Goal: Task Accomplishment & Management: Use online tool/utility

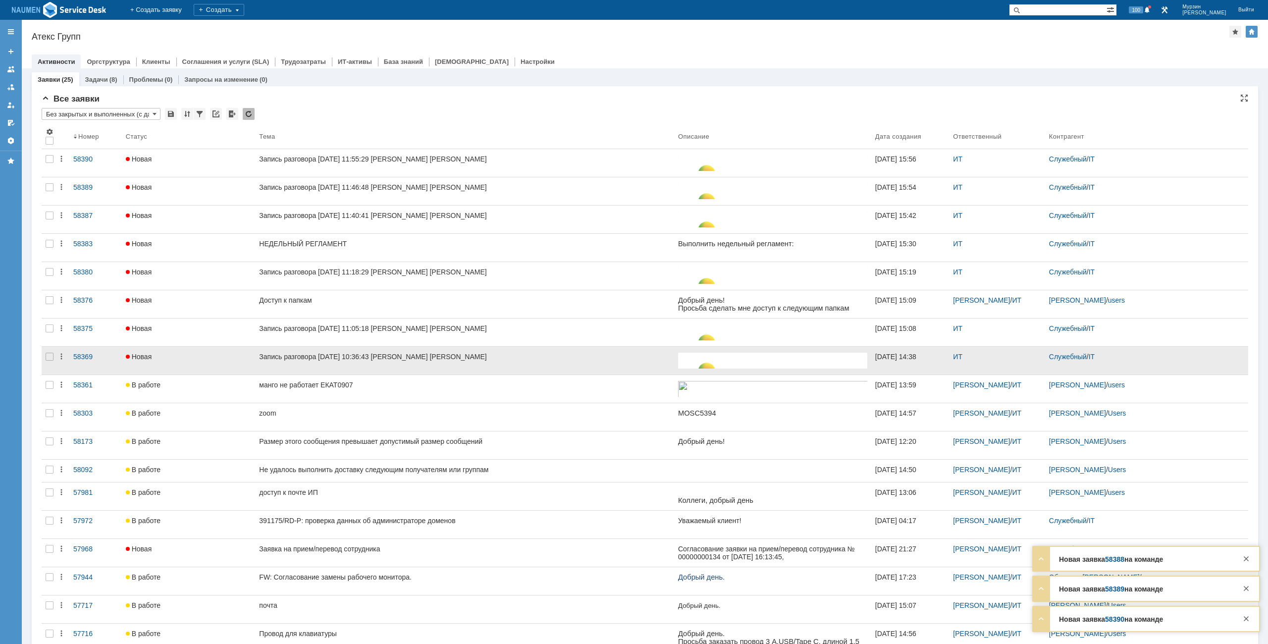
click at [49, 361] on div at bounding box center [50, 361] width 16 height 28
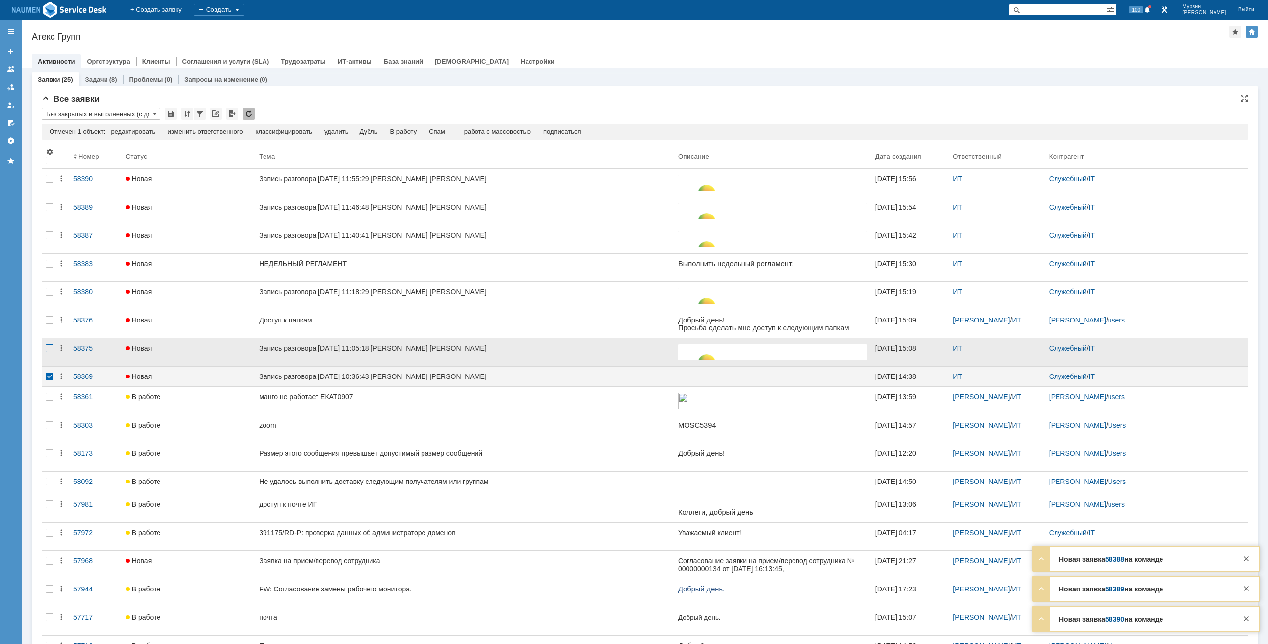
click at [49, 351] on div at bounding box center [50, 348] width 8 height 8
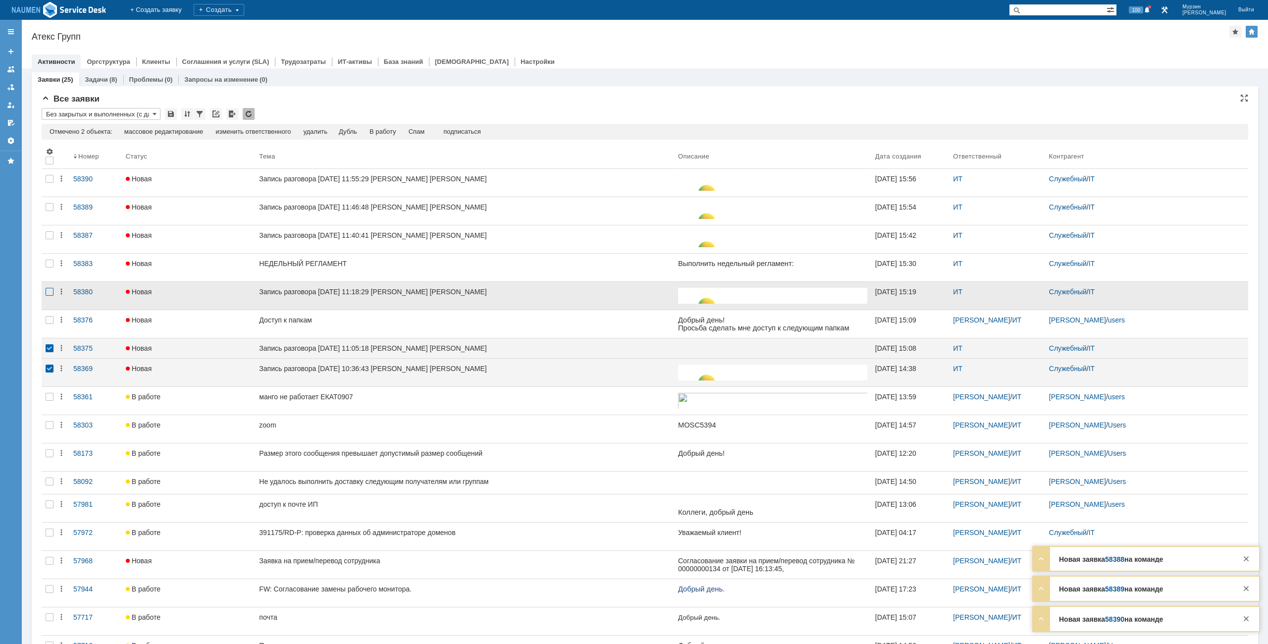
click at [53, 294] on div at bounding box center [50, 292] width 8 height 8
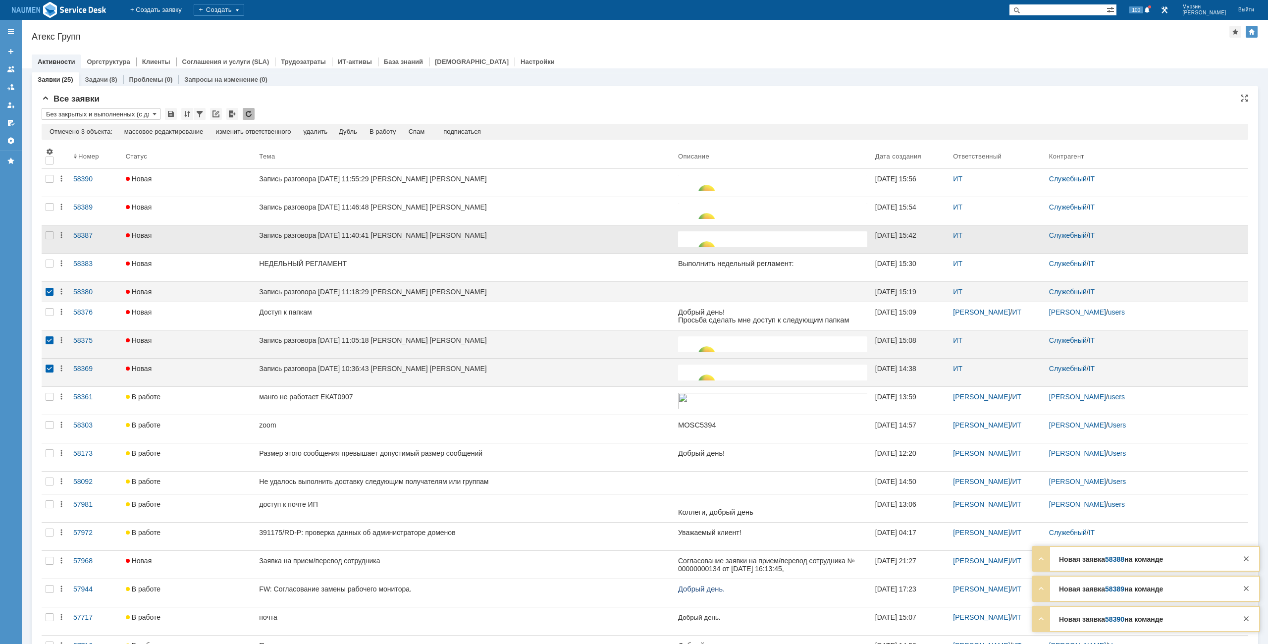
click at [54, 237] on div at bounding box center [50, 239] width 16 height 28
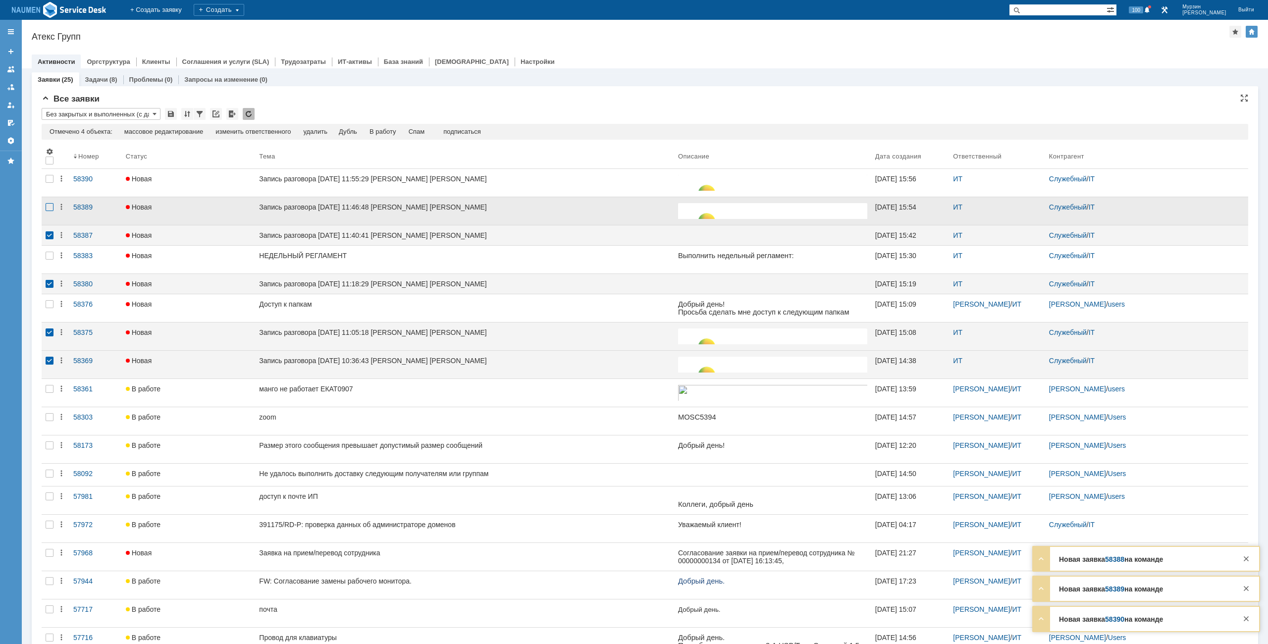
click at [49, 209] on div at bounding box center [50, 207] width 8 height 8
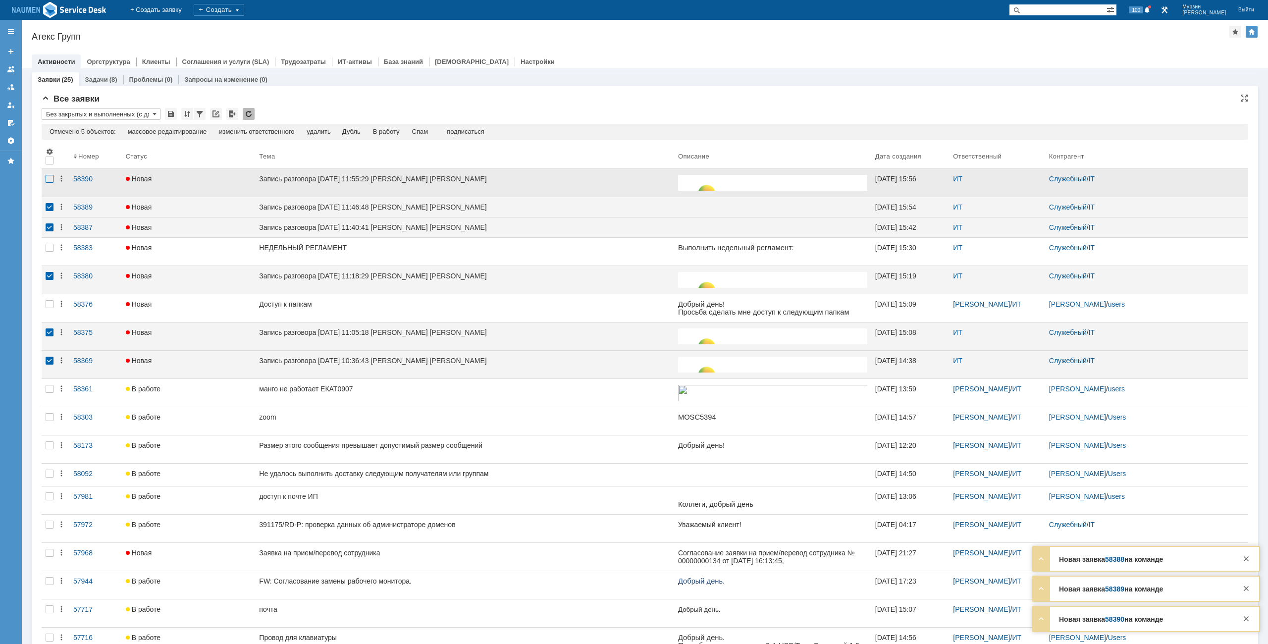
click at [47, 183] on div at bounding box center [50, 179] width 8 height 8
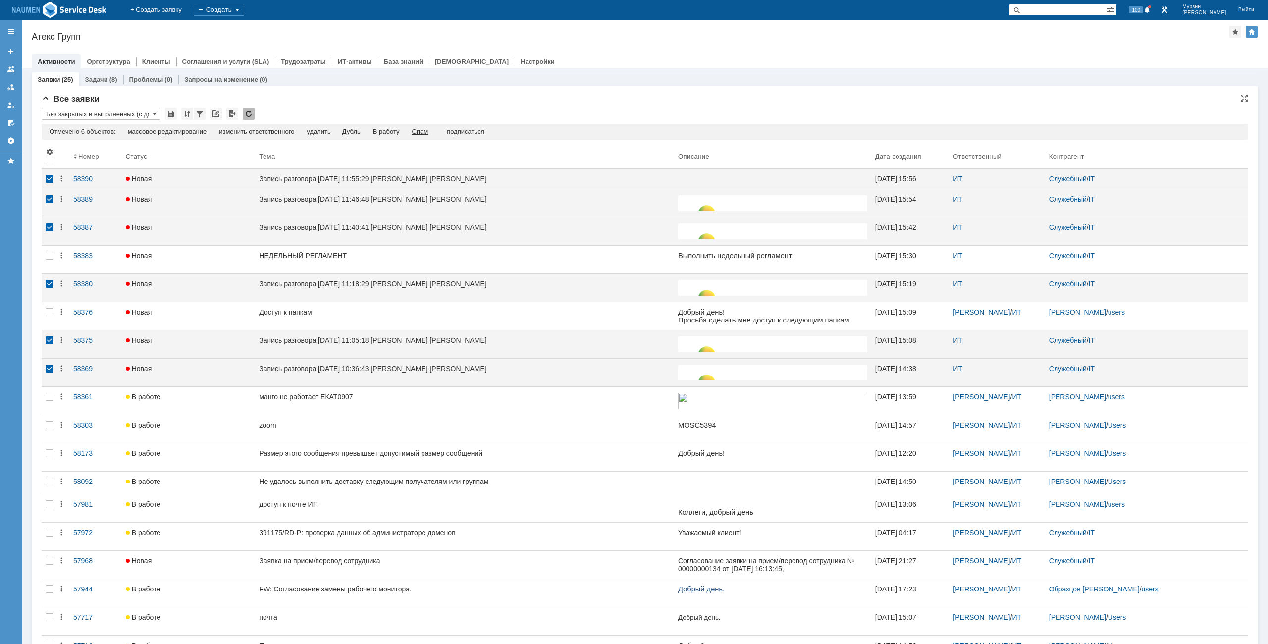
click at [429, 131] on div "Спам" at bounding box center [420, 132] width 16 height 8
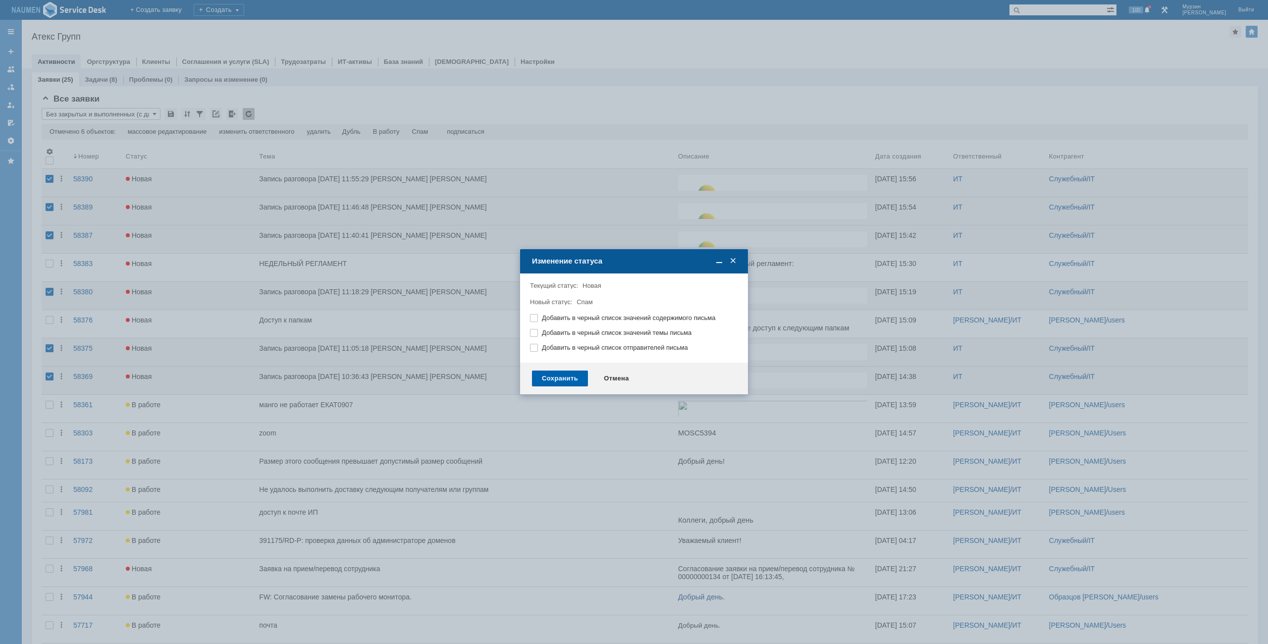
click at [572, 376] on div "Сохранить" at bounding box center [560, 379] width 56 height 16
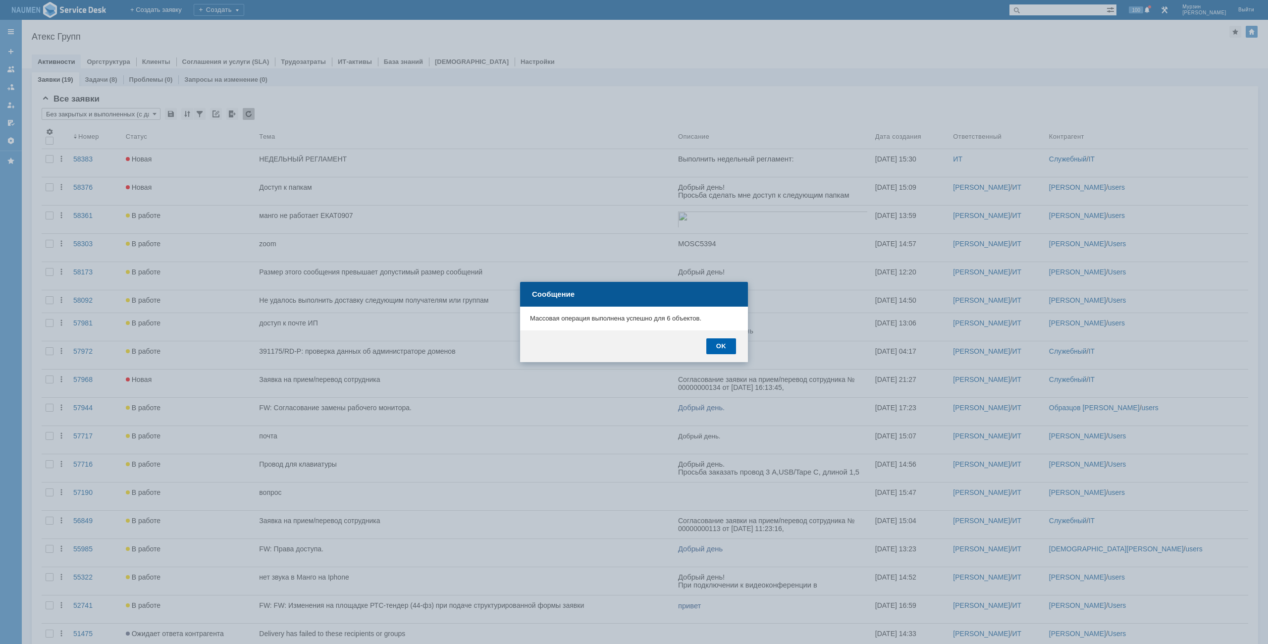
click at [718, 339] on div "OK" at bounding box center [722, 346] width 30 height 16
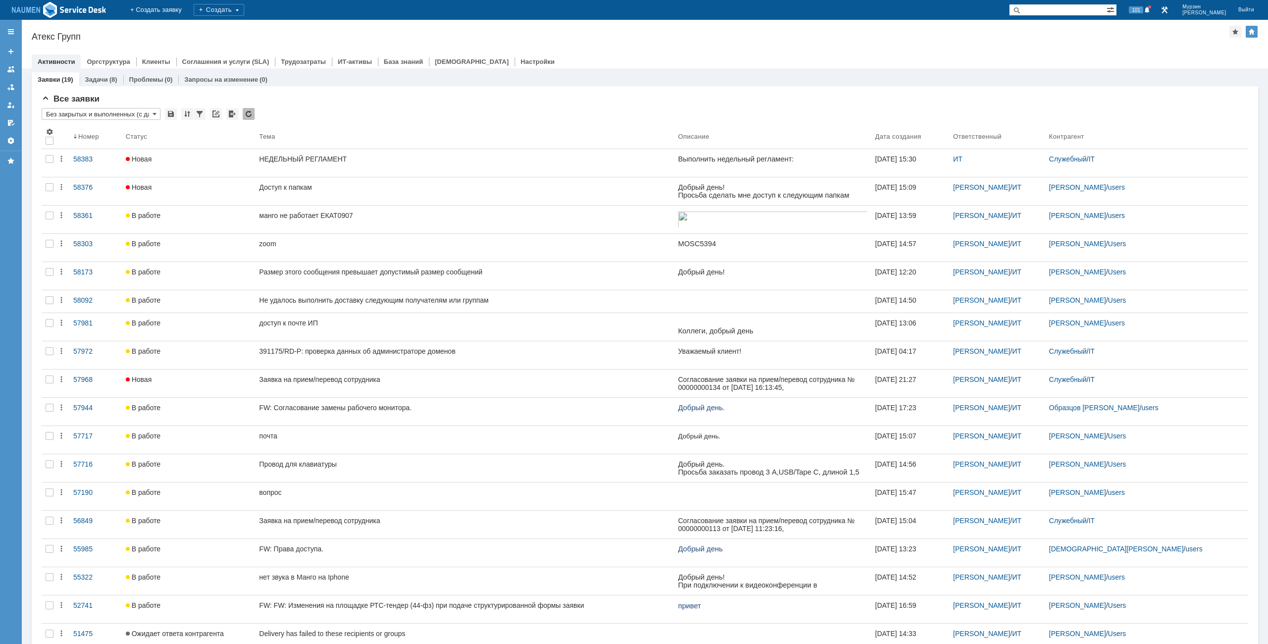
click at [678, 44] on div "Назад | Атекс Групп Атекс Групп root$101 Активности Оргструктура Клиенты Соглаш…" at bounding box center [645, 44] width 1247 height 49
click at [777, 90] on div "Все заявки * Без закрытых и выполненных (с датой создания) ред. 08.05 Результат…" at bounding box center [645, 392] width 1227 height 612
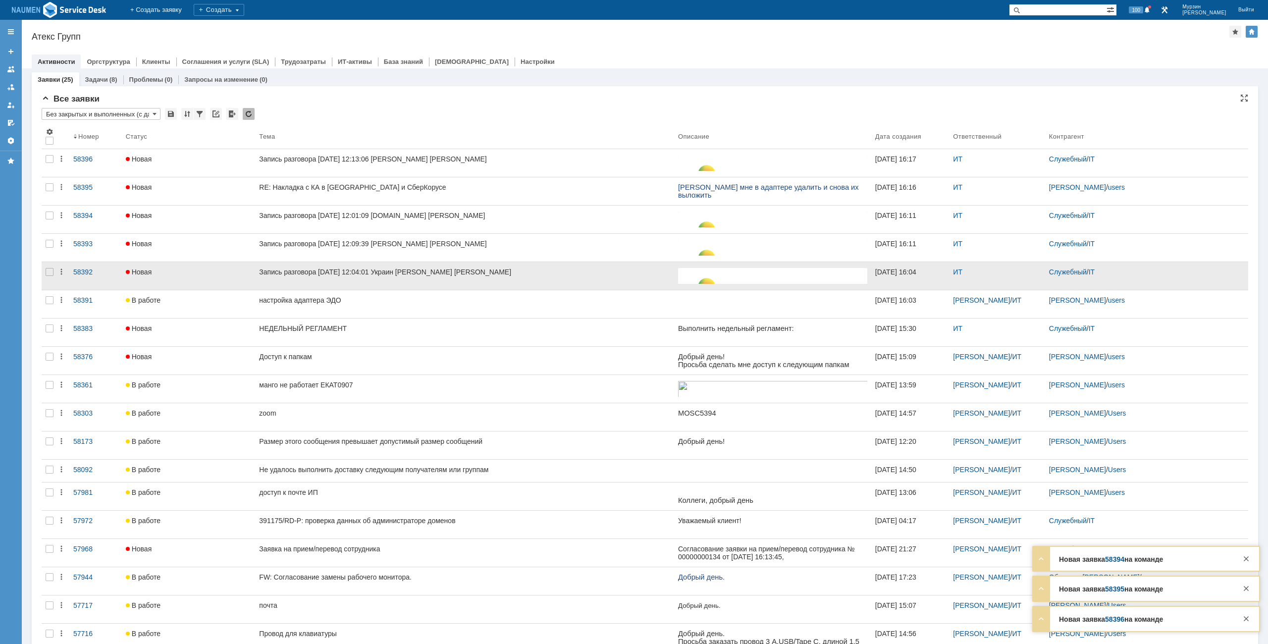
click at [45, 273] on div at bounding box center [50, 276] width 16 height 28
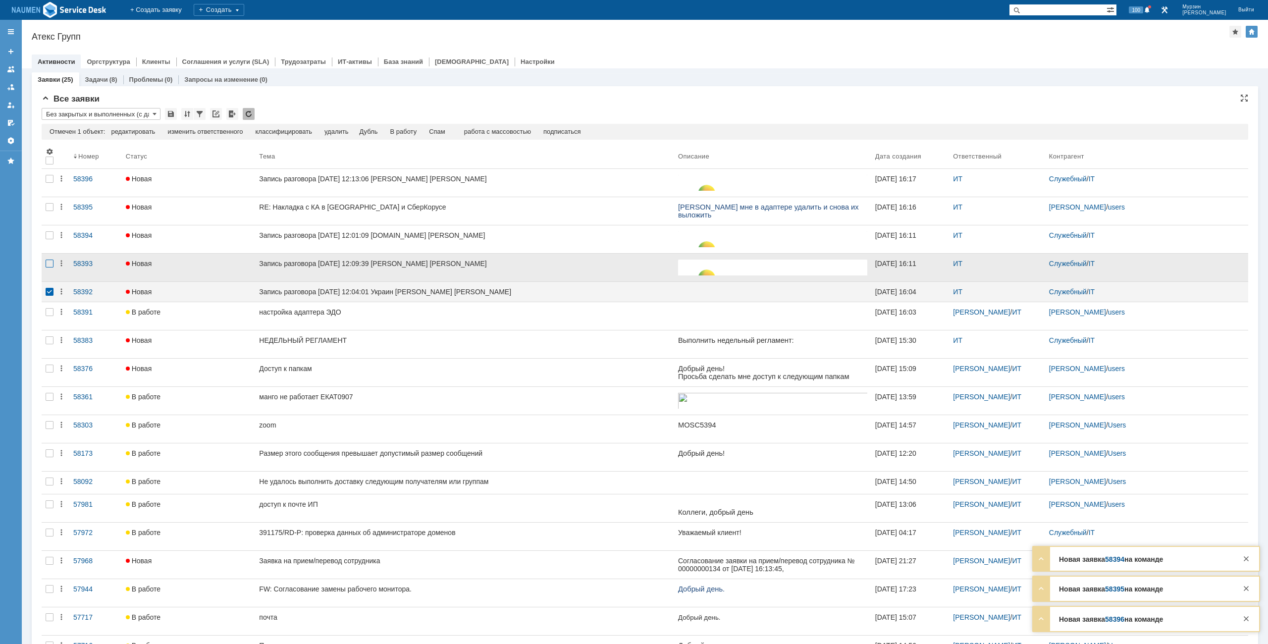
click at [50, 264] on div at bounding box center [50, 264] width 8 height 8
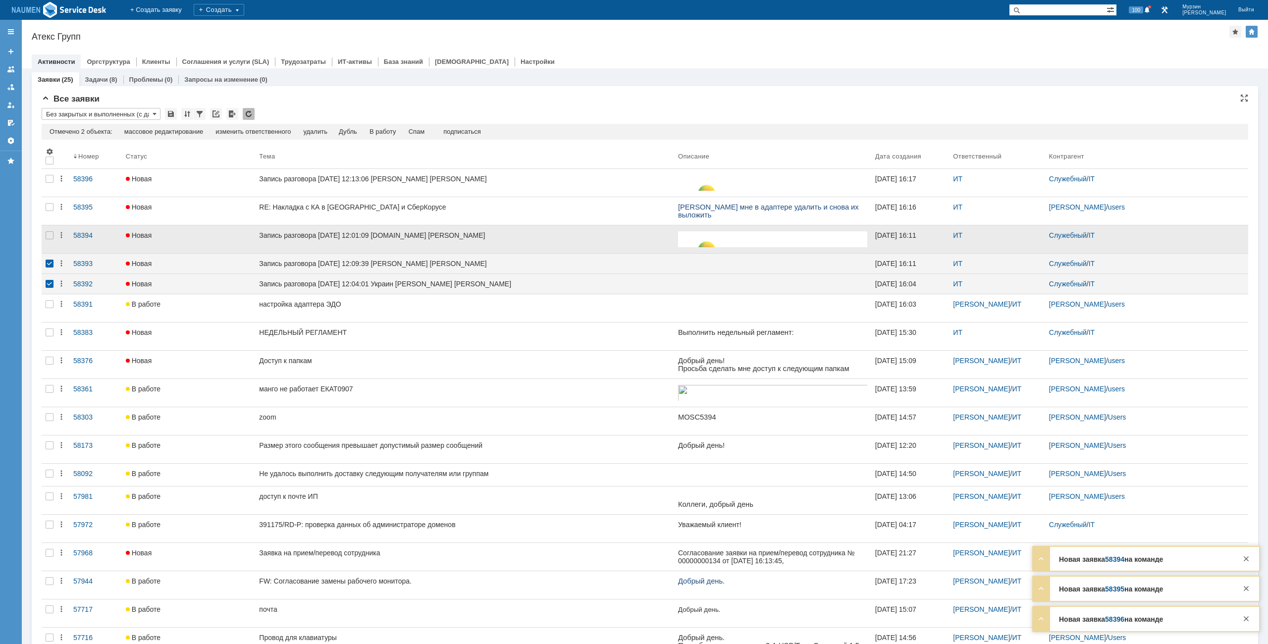
click at [50, 240] on div at bounding box center [50, 239] width 16 height 28
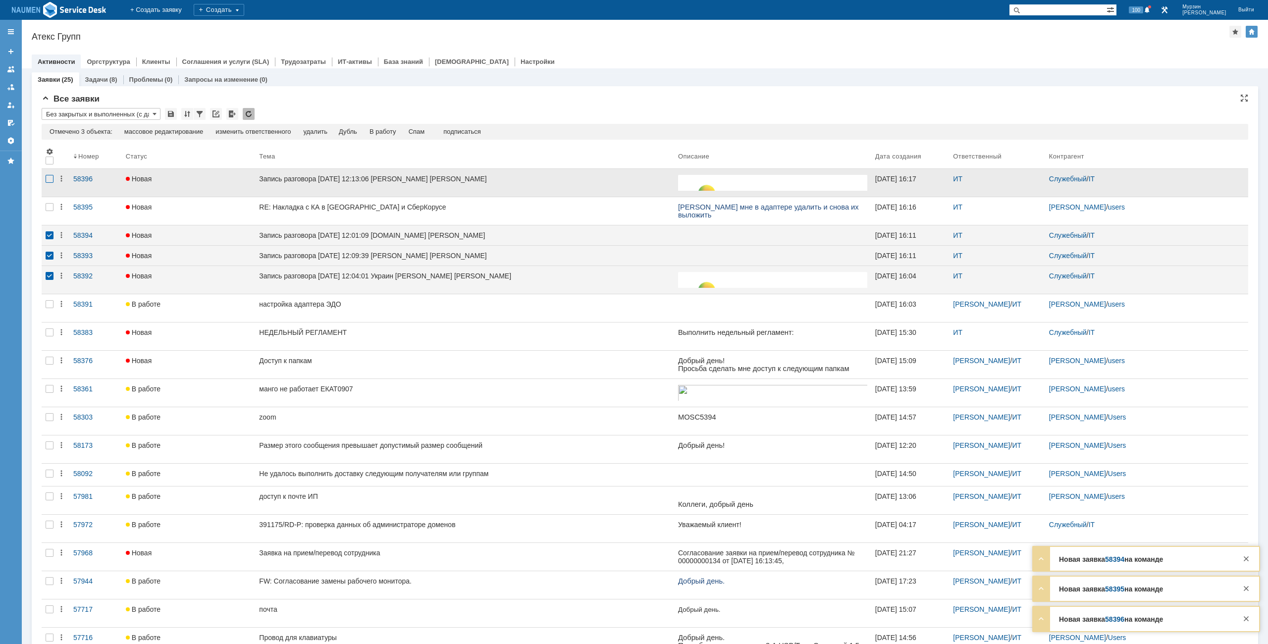
click at [49, 180] on div at bounding box center [50, 179] width 8 height 8
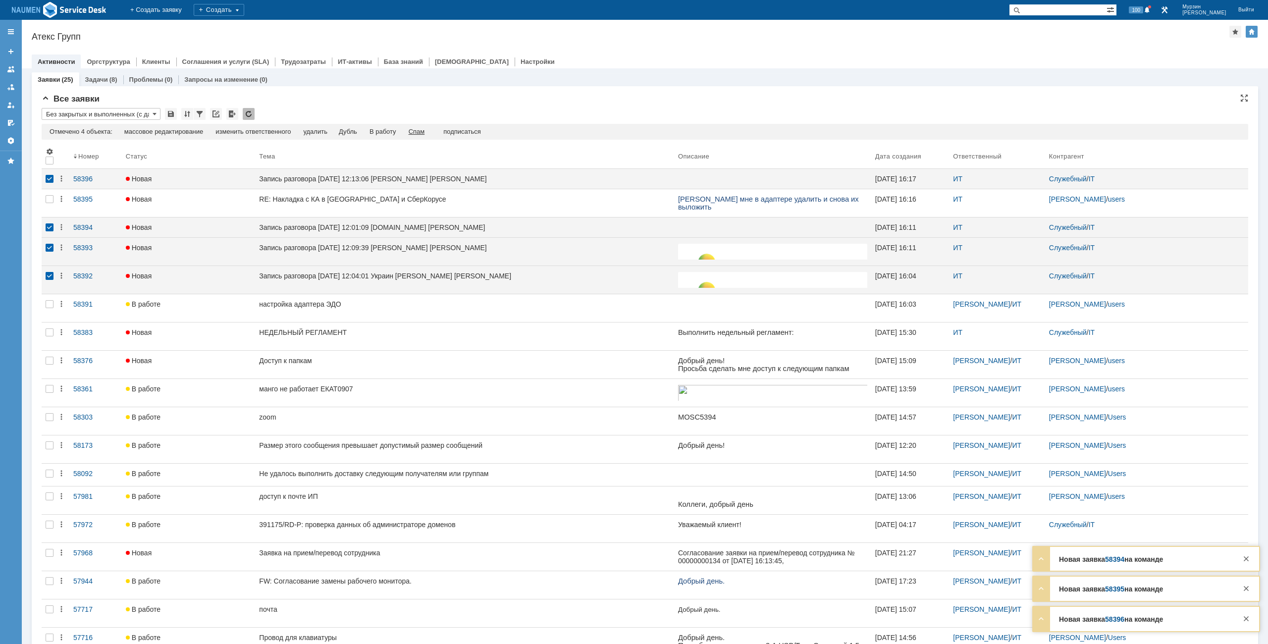
click at [417, 129] on div "Спам" at bounding box center [417, 132] width 16 height 8
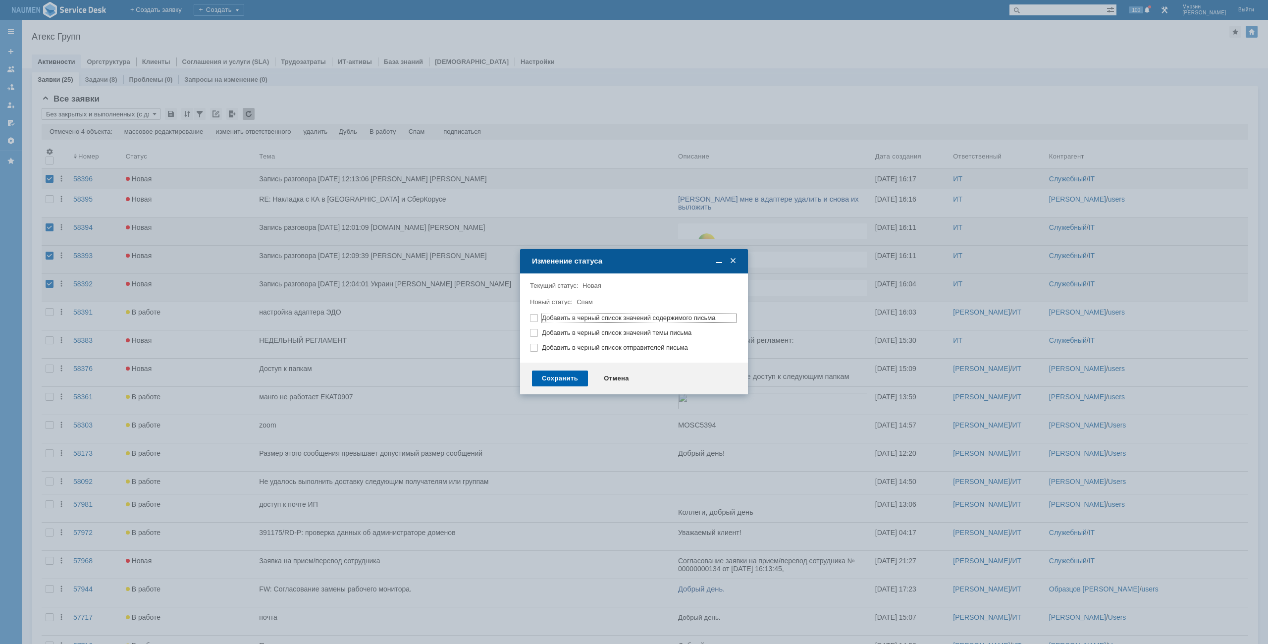
click at [546, 371] on div "Сохранить" at bounding box center [560, 379] width 56 height 16
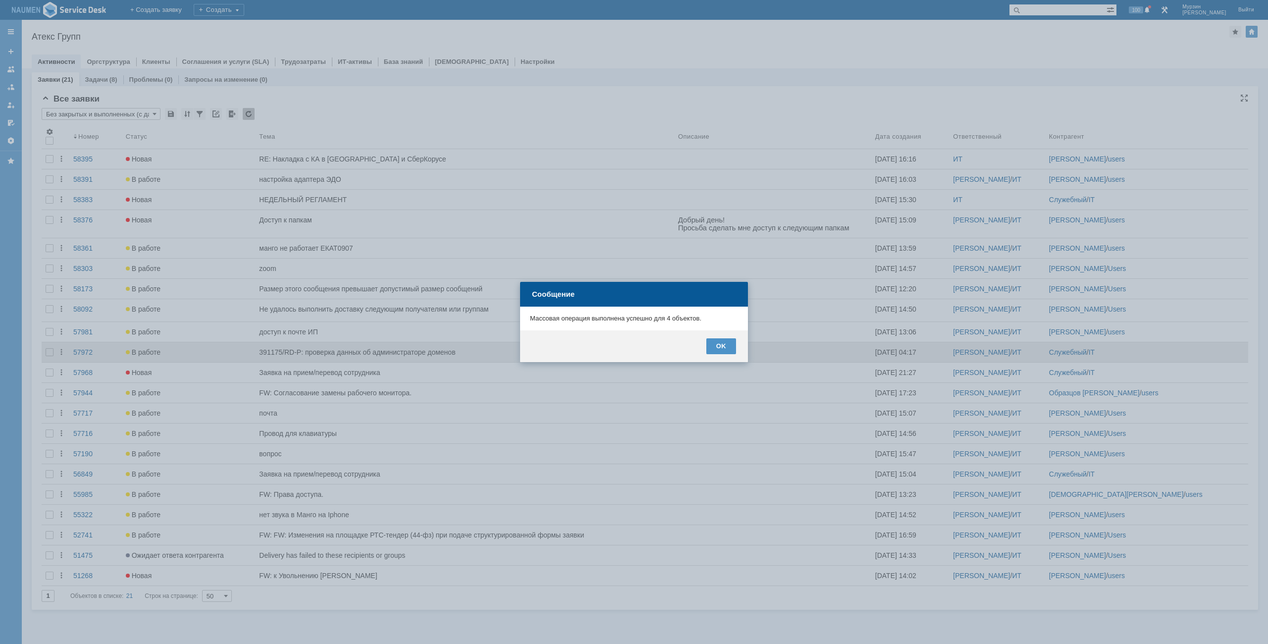
drag, startPoint x: 734, startPoint y: 342, endPoint x: 723, endPoint y: 343, distance: 10.5
click at [734, 342] on div "OK" at bounding box center [722, 346] width 30 height 16
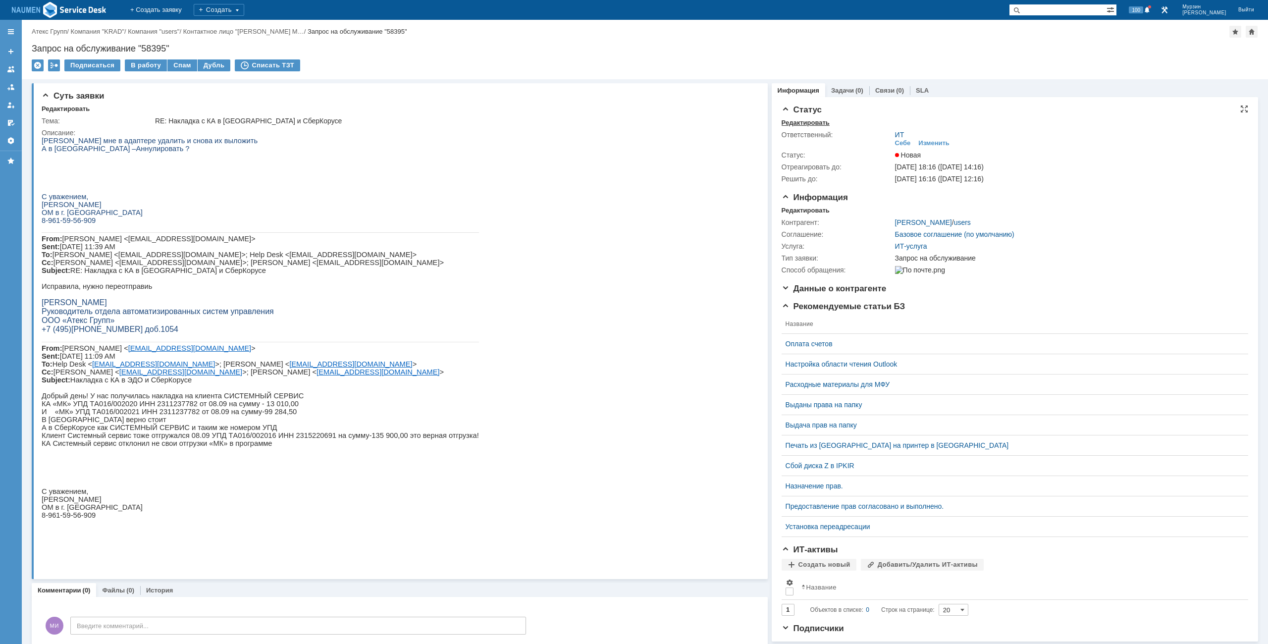
click at [795, 126] on div "Редактировать" at bounding box center [806, 123] width 48 height 8
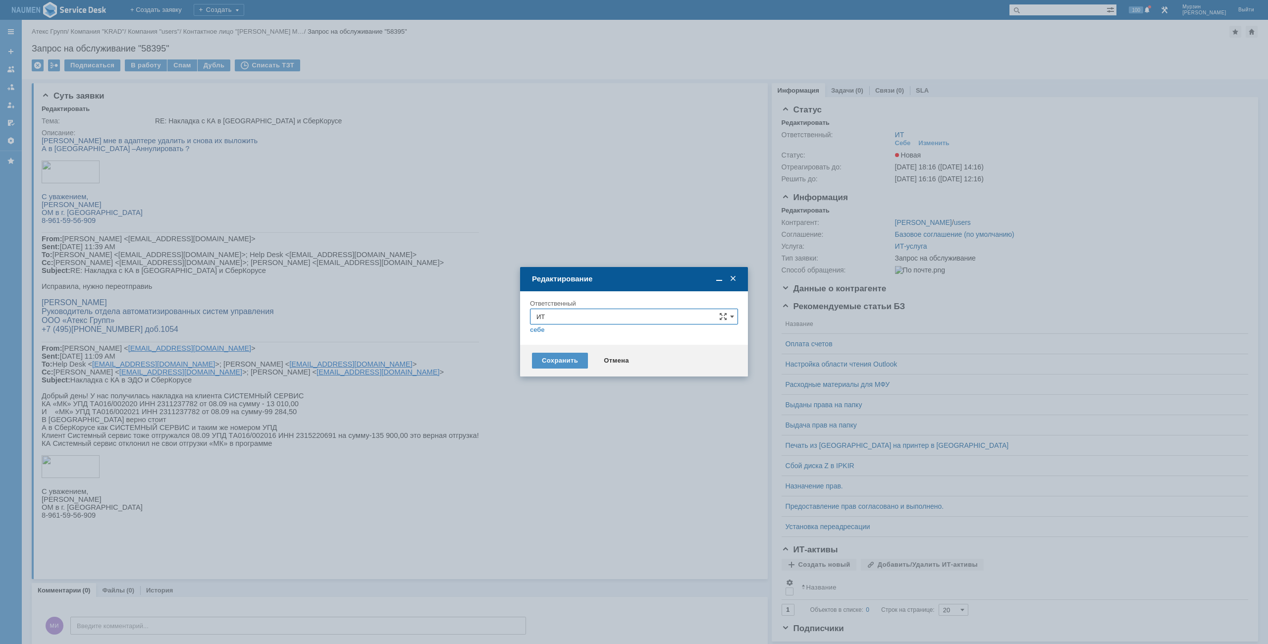
click at [603, 323] on input "ИТ" at bounding box center [634, 317] width 208 height 16
click at [553, 428] on div "АСУ" at bounding box center [634, 433] width 207 height 16
click at [565, 353] on div "Сохранить" at bounding box center [560, 361] width 56 height 16
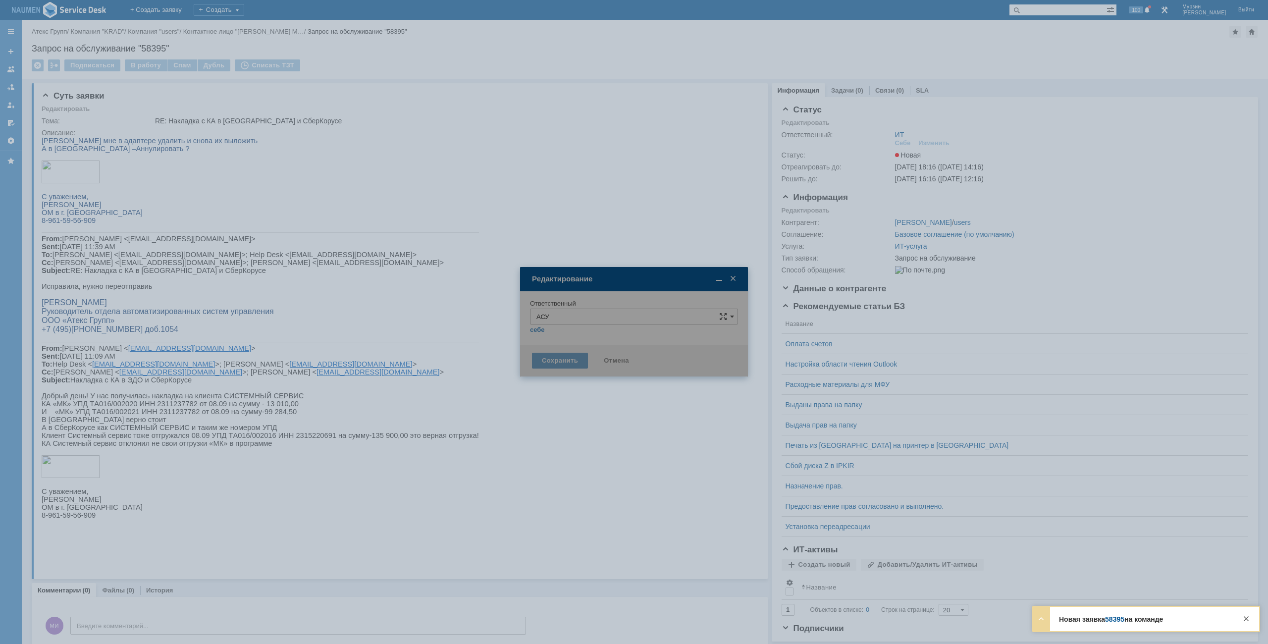
type input "АСУ"
